Goal: Task Accomplishment & Management: Manage account settings

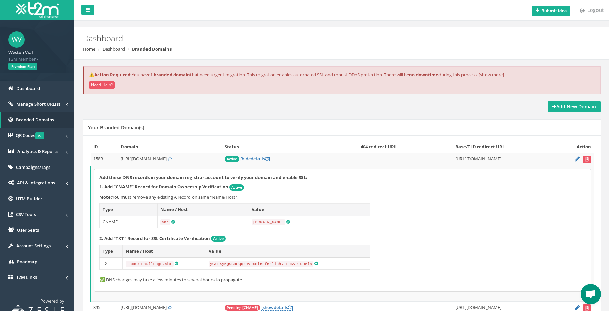
scroll to position [16, 0]
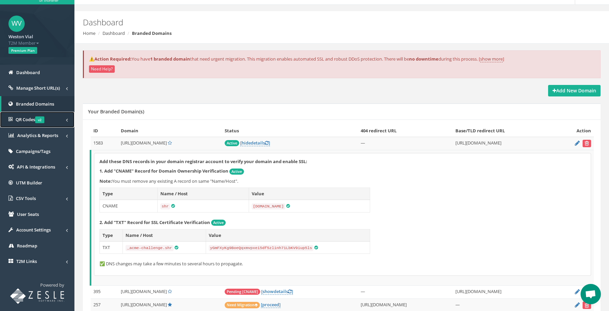
click at [25, 118] on span "QR Codes v2" at bounding box center [30, 119] width 29 height 6
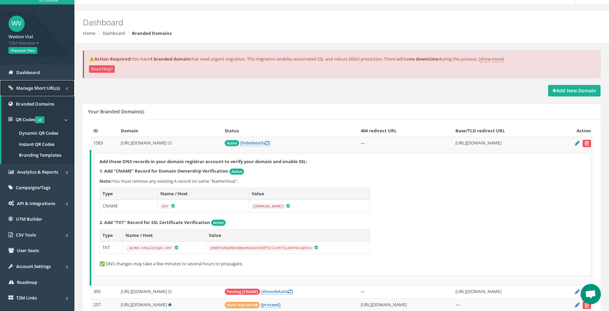
click at [43, 87] on span "Manage Short URL(s)" at bounding box center [38, 88] width 44 height 6
click at [39, 98] on link "All Short URLs" at bounding box center [37, 101] width 73 height 11
click at [39, 102] on link "All Short URLs" at bounding box center [37, 101] width 73 height 11
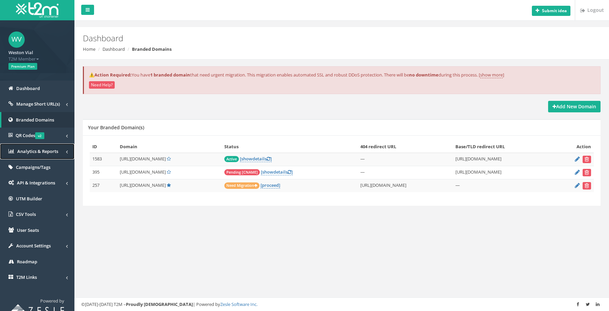
click at [33, 156] on link "Analytics & Reports" at bounding box center [37, 152] width 74 height 16
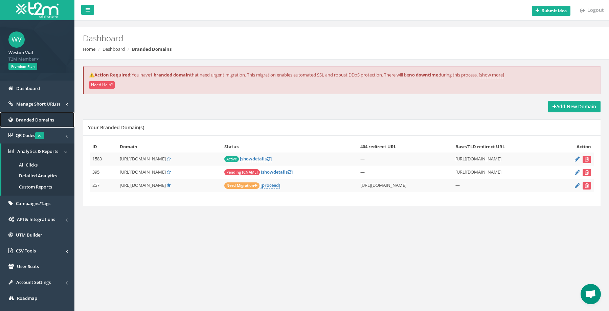
click at [48, 123] on span "Branded Domains" at bounding box center [35, 120] width 38 height 6
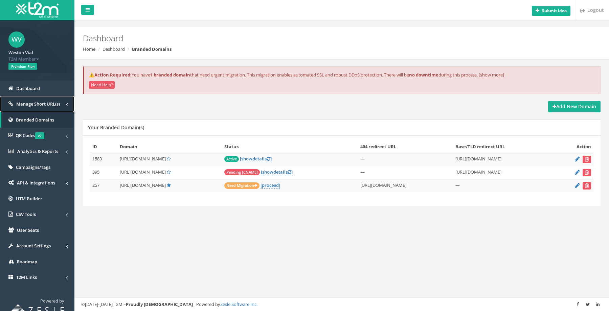
click at [47, 101] on link "Manage Short URL(s)" at bounding box center [37, 104] width 74 height 16
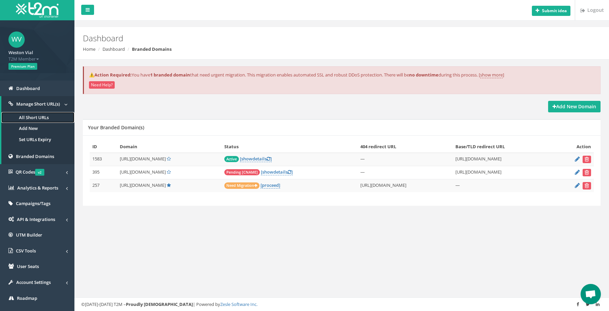
click at [41, 118] on link "All Short URLs" at bounding box center [37, 117] width 73 height 11
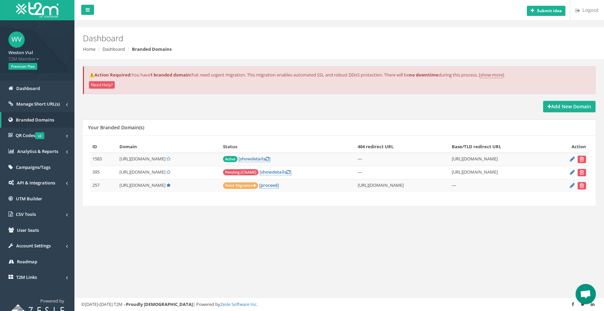
click at [303, 160] on td "Active [ show details ]" at bounding box center [287, 159] width 135 height 13
click at [147, 158] on span "https://shr.cmps.re/" at bounding box center [143, 159] width 46 height 6
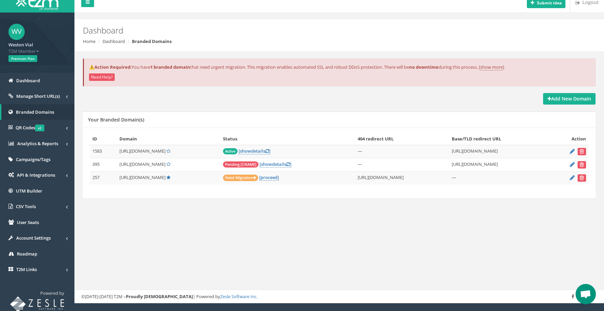
scroll to position [9, 0]
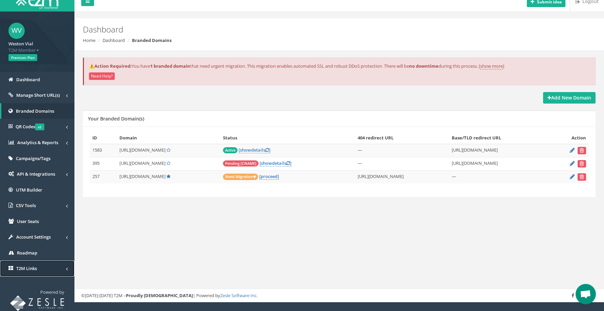
click at [46, 271] on link "T2M Links" at bounding box center [37, 269] width 74 height 16
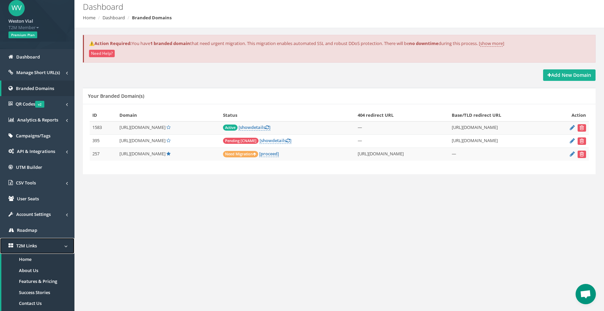
scroll to position [67, 0]
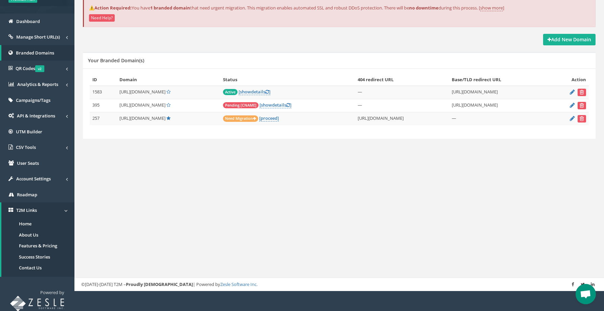
drag, startPoint x: 273, startPoint y: 168, endPoint x: 263, endPoint y: 168, distance: 9.8
click at [272, 169] on div "Submit idea Logout Dashboard Home Dashboard Branded Domains ⚠️Action Required: …" at bounding box center [339, 112] width 530 height 358
click at [64, 212] on span at bounding box center [65, 210] width 3 height 7
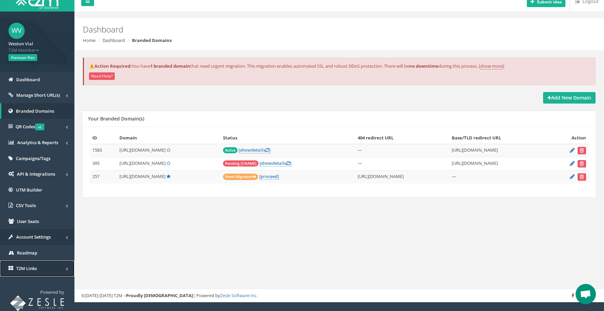
scroll to position [9, 0]
click at [55, 273] on link "T2M Links" at bounding box center [37, 269] width 74 height 16
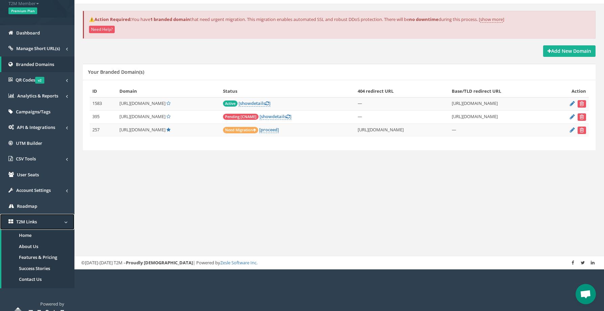
scroll to position [67, 0]
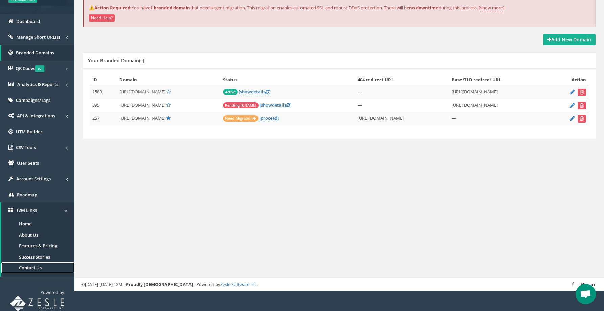
click at [33, 269] on link "Contact Us" at bounding box center [37, 267] width 73 height 11
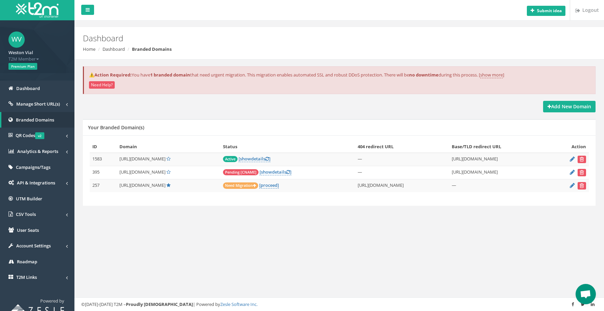
click at [39, 56] on span "T2M Member" at bounding box center [37, 59] width 58 height 6
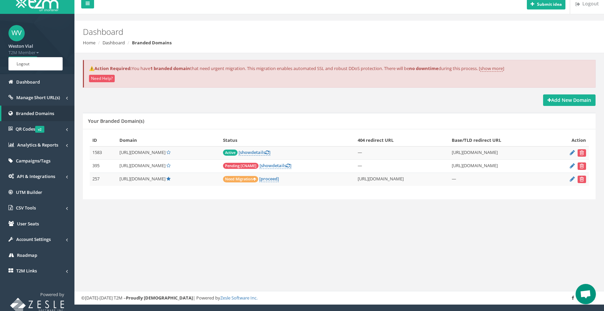
scroll to position [9, 0]
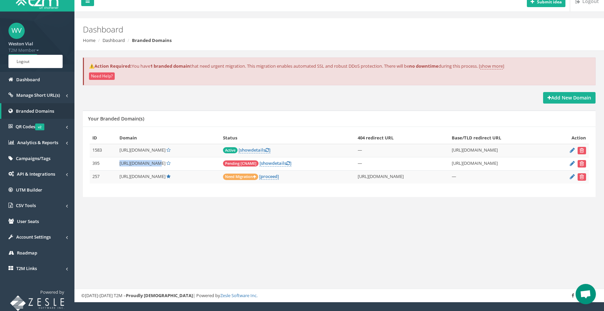
drag, startPoint x: 119, startPoint y: 162, endPoint x: 189, endPoint y: 164, distance: 70.1
click at [152, 163] on td "[URL][DOMAIN_NAME]" at bounding box center [168, 163] width 103 height 13
click at [264, 166] on span "show" at bounding box center [266, 163] width 11 height 6
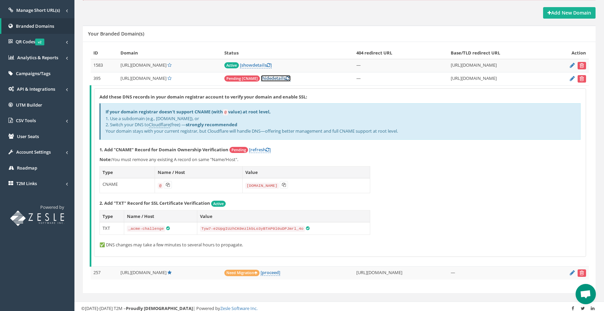
scroll to position [41, 0]
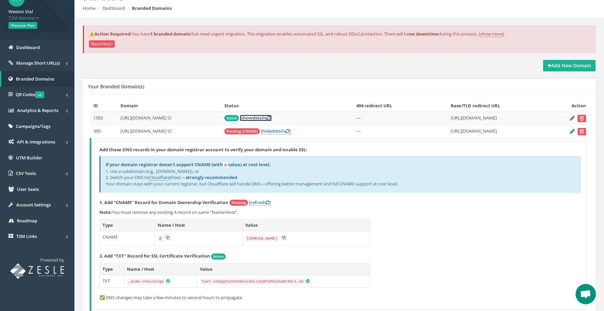
click at [256, 119] on link "[ show details ]" at bounding box center [256, 118] width 32 height 6
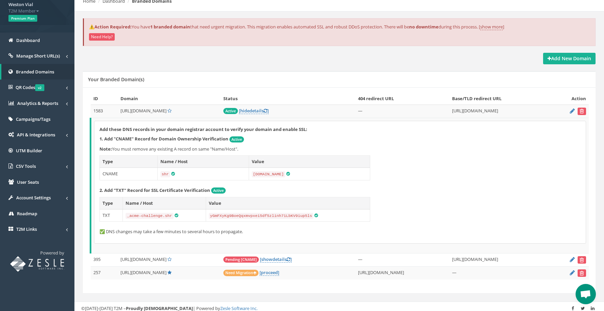
scroll to position [48, 0]
drag, startPoint x: 139, startPoint y: 111, endPoint x: 134, endPoint y: 110, distance: 5.2
click at [134, 109] on span "[URL][DOMAIN_NAME]" at bounding box center [144, 110] width 46 height 6
click at [139, 116] on td "[URL][DOMAIN_NAME]" at bounding box center [169, 110] width 103 height 13
click at [138, 111] on span "[URL][DOMAIN_NAME]" at bounding box center [144, 110] width 46 height 6
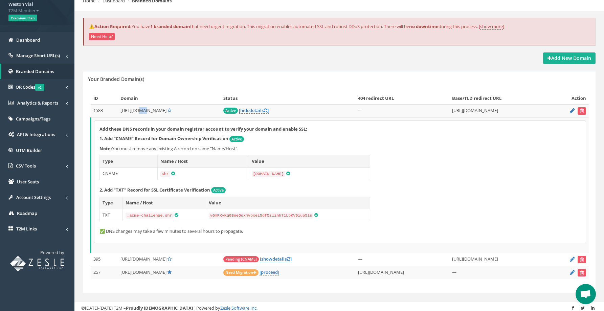
click at [138, 110] on span "[URL][DOMAIN_NAME]" at bounding box center [144, 110] width 46 height 6
drag, startPoint x: 108, startPoint y: 172, endPoint x: 173, endPoint y: 162, distance: 66.4
click at [241, 168] on tr "CNAME shr domains.t2m.app" at bounding box center [235, 173] width 271 height 13
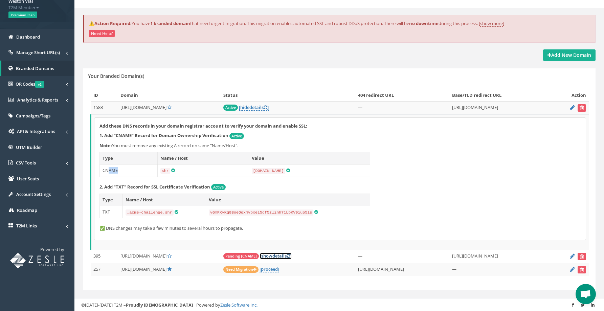
click at [271, 255] on link "[ show details ]" at bounding box center [276, 256] width 32 height 6
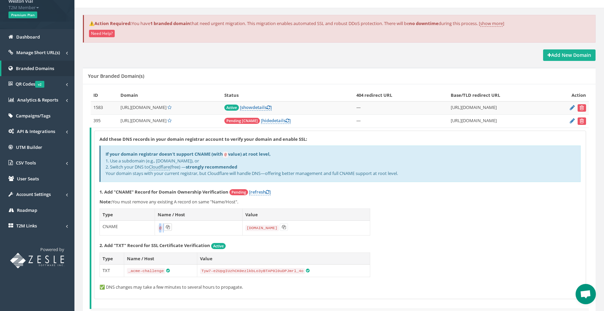
click at [169, 228] on td "@" at bounding box center [198, 228] width 87 height 15
click at [160, 232] on td "@" at bounding box center [198, 228] width 87 height 15
drag, startPoint x: 156, startPoint y: 227, endPoint x: 158, endPoint y: 232, distance: 5.3
click at [158, 228] on td "@" at bounding box center [198, 228] width 87 height 15
click at [148, 107] on span "https://shr.cmps.re/" at bounding box center [144, 107] width 46 height 6
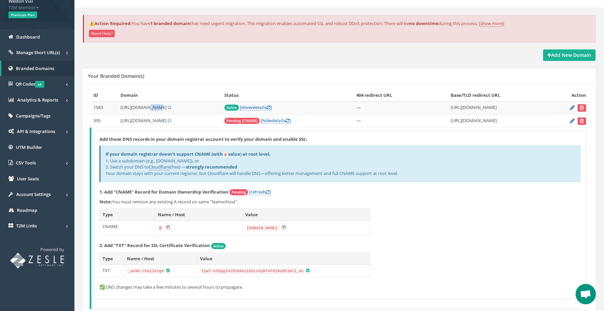
drag, startPoint x: 148, startPoint y: 106, endPoint x: 188, endPoint y: 113, distance: 39.9
click at [148, 107] on span "https://shr.cmps.re/" at bounding box center [144, 107] width 46 height 6
click at [154, 106] on span "https://shr.cmps.re/" at bounding box center [144, 107] width 46 height 6
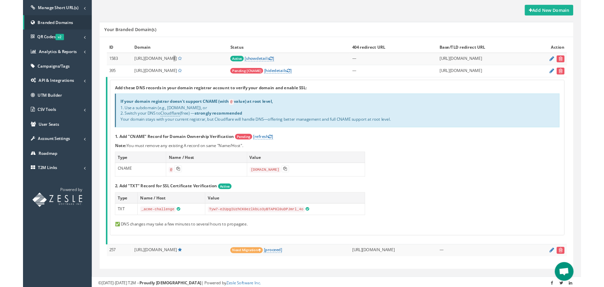
scroll to position [97, 0]
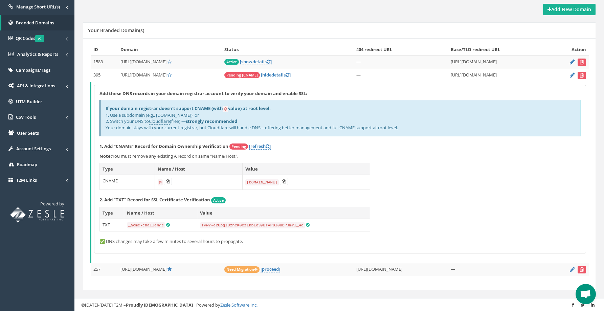
click at [158, 61] on span "[URL][DOMAIN_NAME]" at bounding box center [144, 62] width 46 height 6
drag, startPoint x: 161, startPoint y: 61, endPoint x: 128, endPoint y: 69, distance: 34.2
click at [120, 60] on td "[URL][DOMAIN_NAME]" at bounding box center [170, 62] width 104 height 13
copy span "[URL][DOMAIN_NAME]"
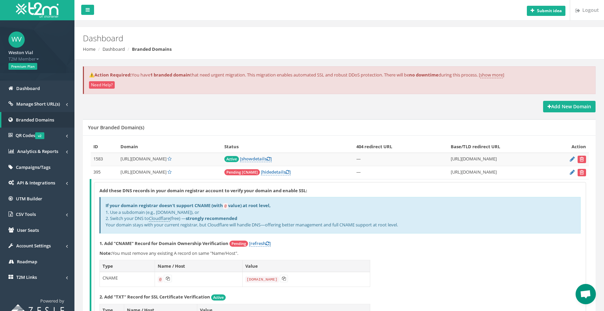
click at [192, 121] on div "Your Branded Domain(s)" at bounding box center [339, 127] width 513 height 16
click at [102, 174] on td "395" at bounding box center [104, 172] width 27 height 13
copy tr "395"
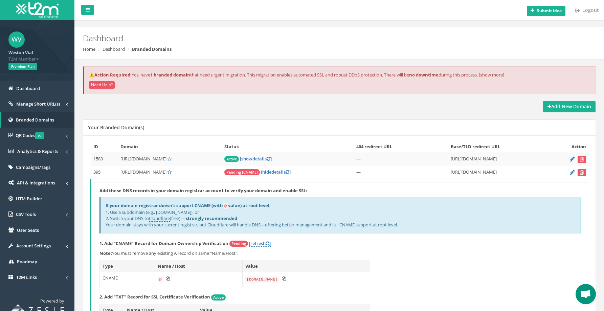
click at [103, 158] on td "1583" at bounding box center [104, 159] width 27 height 13
drag, startPoint x: 105, startPoint y: 159, endPoint x: 234, endPoint y: 197, distance: 134.2
click at [92, 159] on td "1583" at bounding box center [104, 159] width 27 height 13
copy td "1583"
drag, startPoint x: 123, startPoint y: 160, endPoint x: 163, endPoint y: 162, distance: 40.0
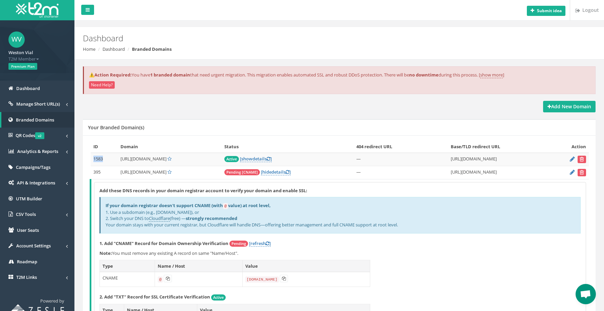
click at [160, 159] on td "[URL][DOMAIN_NAME]" at bounding box center [170, 159] width 104 height 13
copy span "[URL][DOMAIN_NAME]"
click at [108, 129] on h5 "Your Branded Domain(s)" at bounding box center [116, 127] width 56 height 5
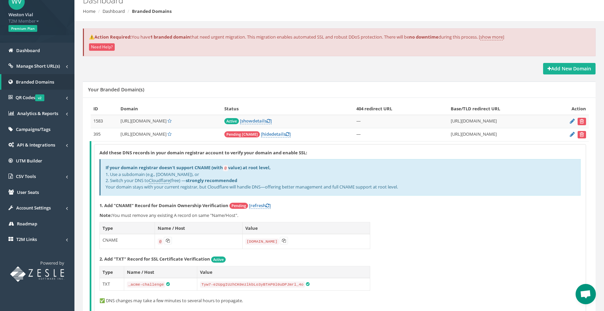
scroll to position [97, 0]
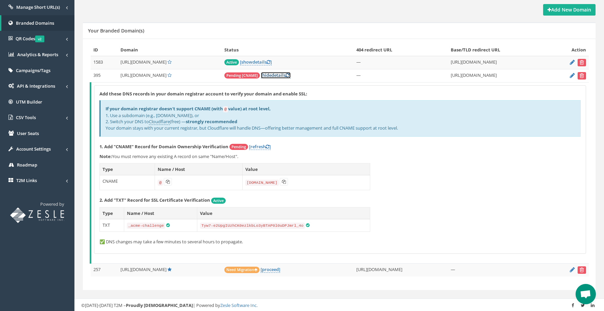
click at [277, 73] on link "[ hide details ]" at bounding box center [276, 75] width 30 height 6
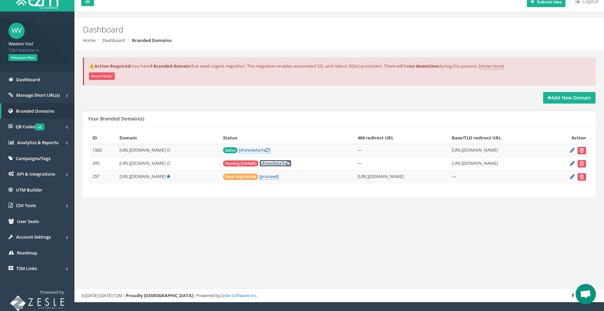
scroll to position [9, 0]
click at [269, 163] on link "[ show details ]" at bounding box center [276, 163] width 32 height 6
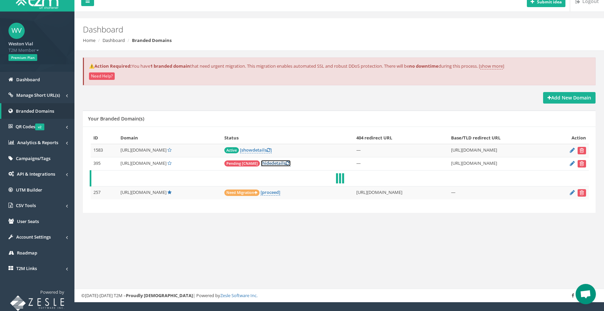
scroll to position [97, 0]
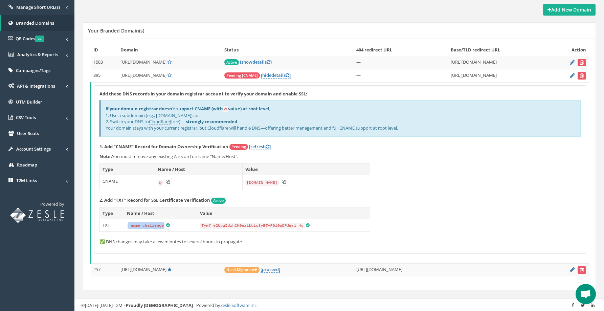
drag, startPoint x: 127, startPoint y: 226, endPoint x: 164, endPoint y: 227, distance: 36.9
click at [164, 227] on td "_acme-challenge" at bounding box center [160, 225] width 73 height 13
copy code "_acme-challenge"
drag, startPoint x: 200, startPoint y: 223, endPoint x: 304, endPoint y: 223, distance: 104.6
click at [304, 223] on td "Tyw7-e2UpgIUzhCK0ezlkbLo3yBTAP0l0uDPJmrl_4o" at bounding box center [283, 225] width 173 height 13
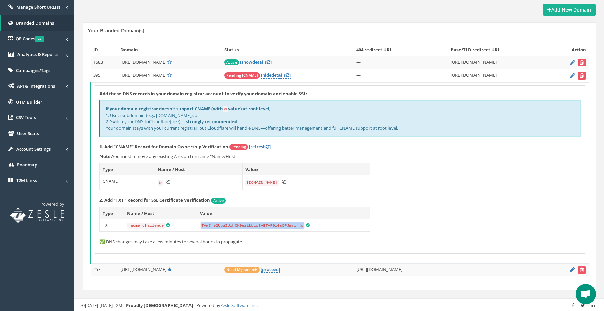
copy code "Tyw7-e2UpgIUzhCK0ezlkbLo3yBTAP0l0uDPJmrl_4o"
click at [584, 62] on icon "submit" at bounding box center [582, 62] width 4 height 4
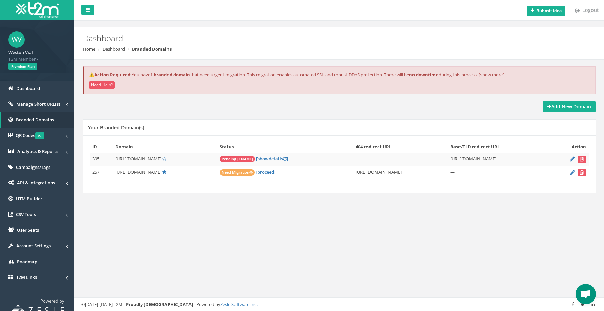
drag, startPoint x: 426, startPoint y: 121, endPoint x: 430, endPoint y: 120, distance: 4.5
click at [426, 121] on div "Your Branded Domain(s)" at bounding box center [339, 127] width 513 height 16
click at [246, 120] on div "Your Branded Domain(s)" at bounding box center [339, 127] width 513 height 16
click at [278, 159] on link "[ show details ]" at bounding box center [272, 159] width 32 height 6
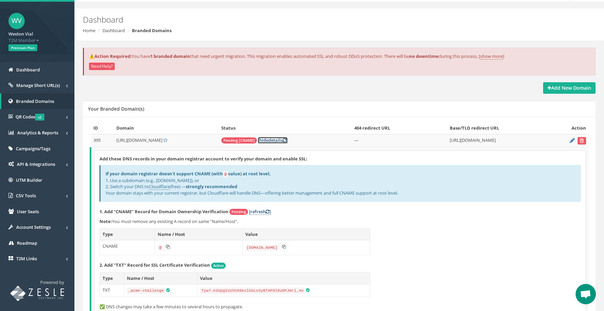
scroll to position [29, 0]
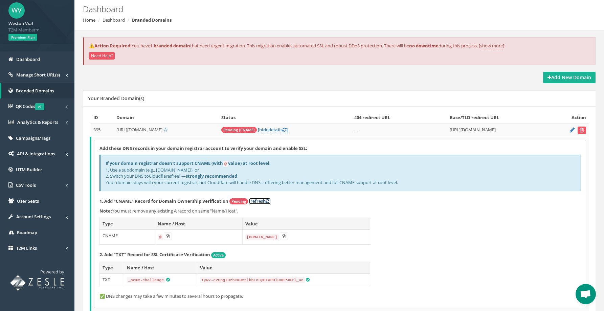
click at [267, 202] on link "[refresh ]" at bounding box center [260, 201] width 22 height 6
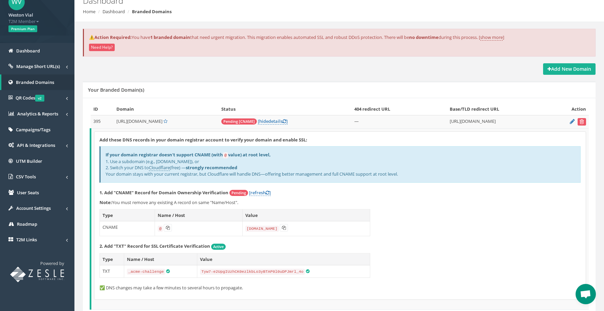
scroll to position [84, 0]
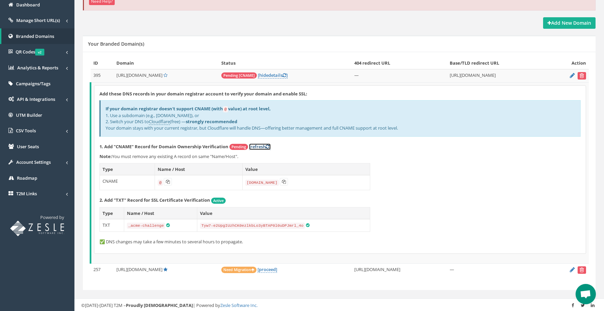
click at [261, 145] on link "[refresh ]" at bounding box center [260, 147] width 22 height 6
click at [278, 72] on link "[ hide details ]" at bounding box center [273, 75] width 30 height 6
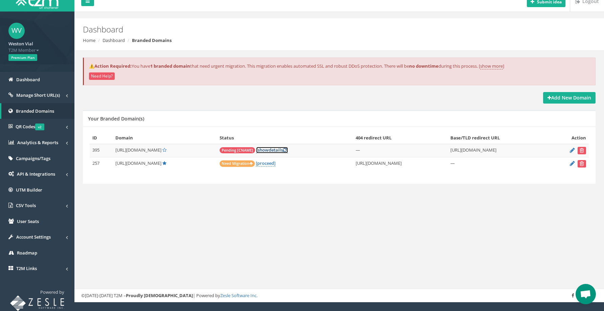
click at [271, 148] on link "[ show details ]" at bounding box center [272, 150] width 32 height 6
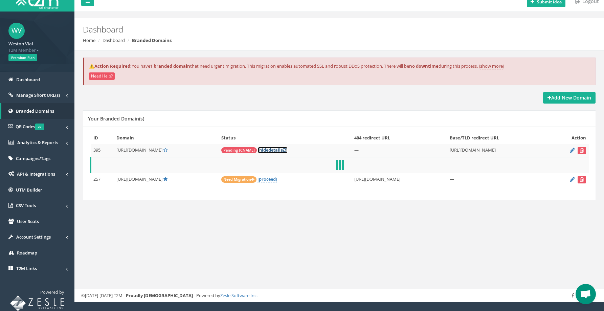
scroll to position [84, 0]
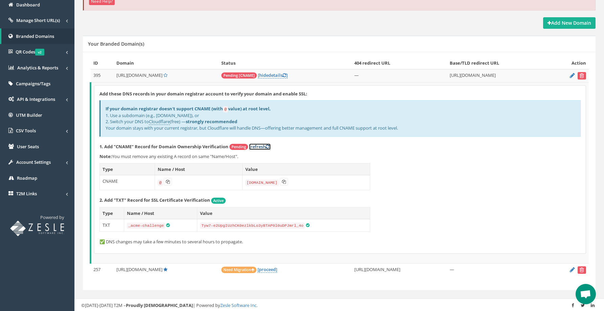
click at [271, 149] on link "[refresh ]" at bounding box center [260, 147] width 22 height 6
click at [259, 145] on link "[refresh ]" at bounding box center [260, 147] width 22 height 6
click at [269, 146] on icon at bounding box center [268, 147] width 4 height 4
click at [265, 147] on link "[refresh ]" at bounding box center [260, 147] width 22 height 6
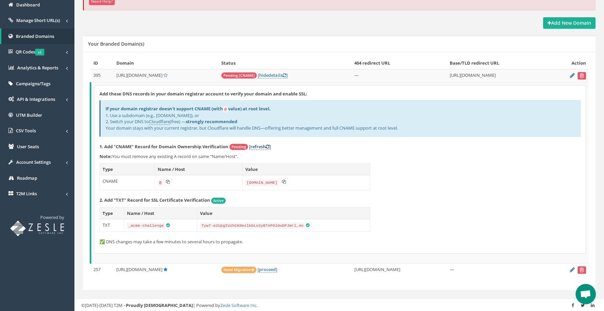
scroll to position [81, 0]
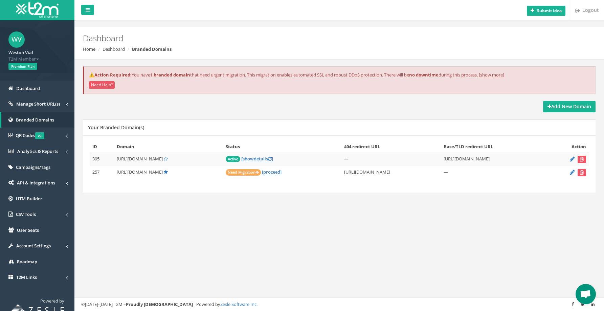
scroll to position [9, 0]
